Goal: Complete application form

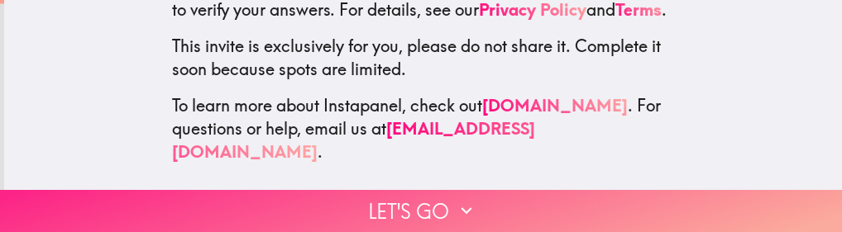
click at [394, 214] on button "Let's go" at bounding box center [421, 211] width 842 height 42
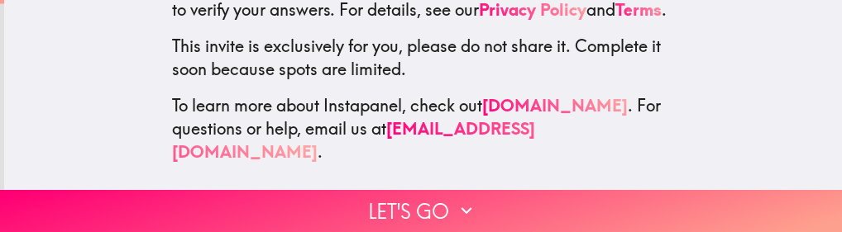
scroll to position [1, 0]
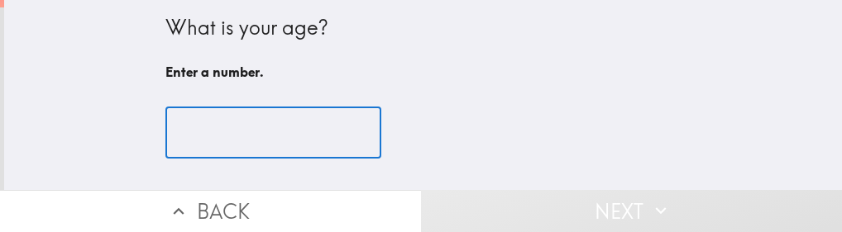
click at [320, 141] on input "number" at bounding box center [273, 133] width 216 height 51
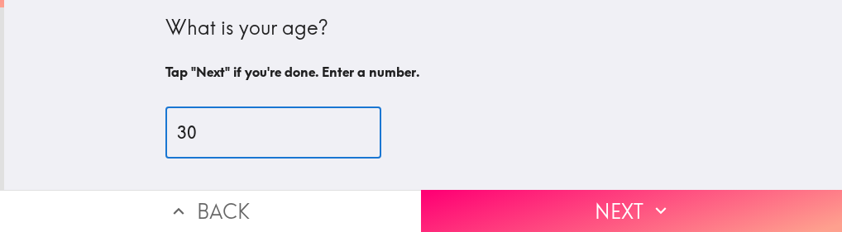
type input "30"
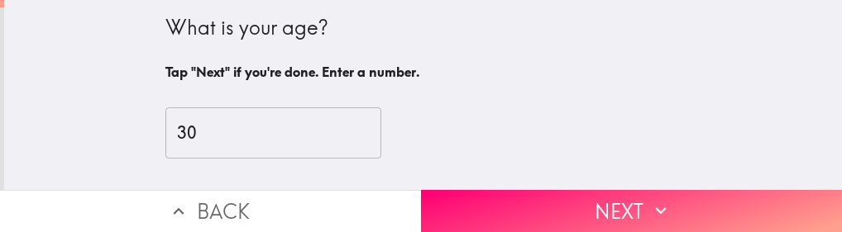
click at [657, 202] on icon "button" at bounding box center [661, 211] width 22 height 22
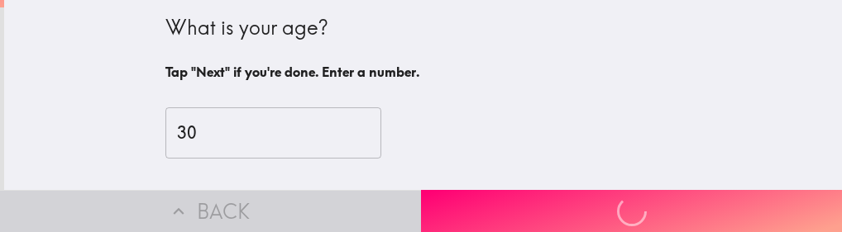
scroll to position [0, 0]
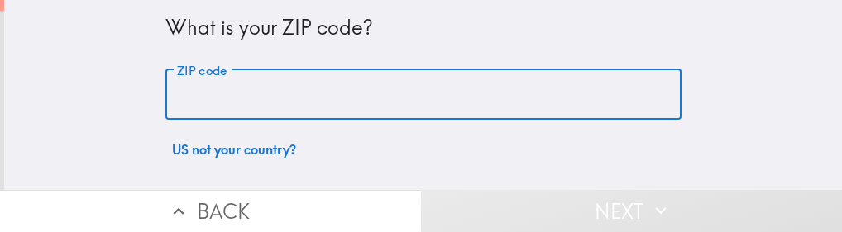
click at [395, 109] on input "ZIP code" at bounding box center [423, 94] width 516 height 51
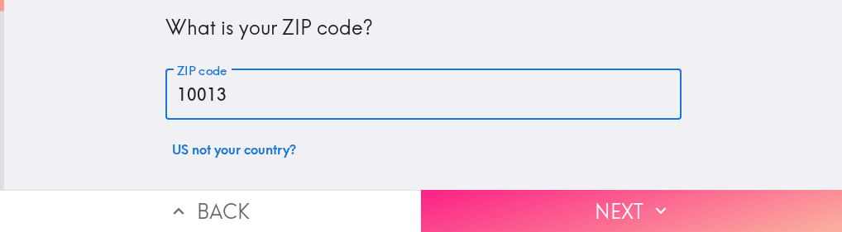
type input "10013"
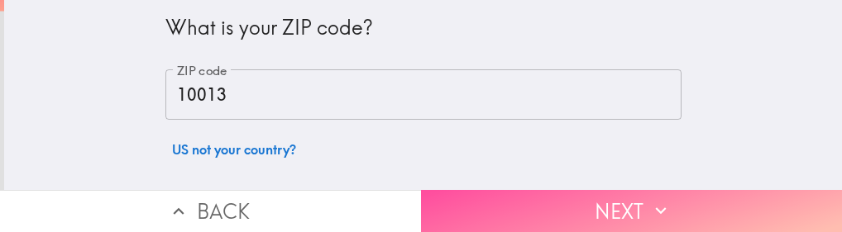
click at [551, 194] on button "Next" at bounding box center [631, 211] width 421 height 42
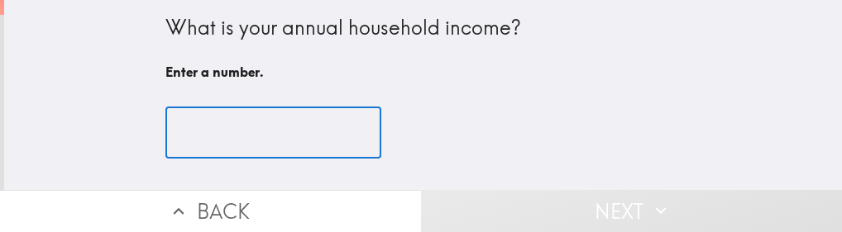
click at [310, 137] on input "number" at bounding box center [273, 133] width 216 height 51
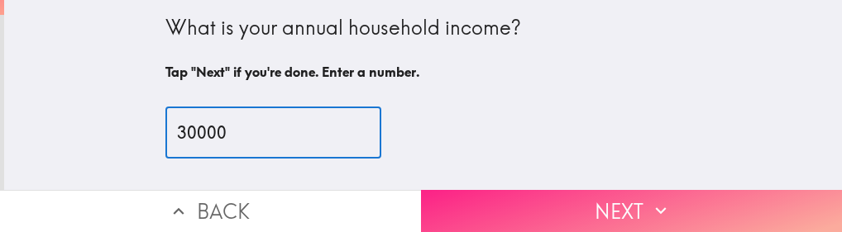
type input "30000"
click at [635, 218] on button "Next" at bounding box center [631, 211] width 421 height 42
